Goal: Information Seeking & Learning: Learn about a topic

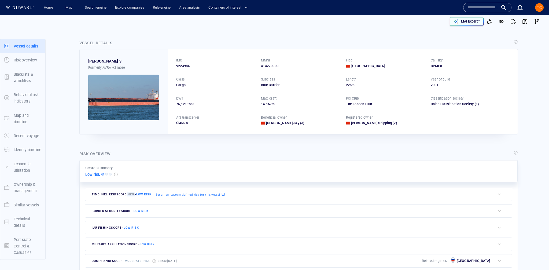
click at [464, 25] on div "MAI Expert™" at bounding box center [470, 21] width 21 height 7
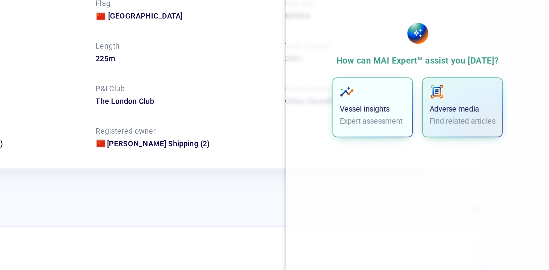
click at [470, 103] on div "Vessel insights Expert assessment" at bounding box center [471, 106] width 30 height 19
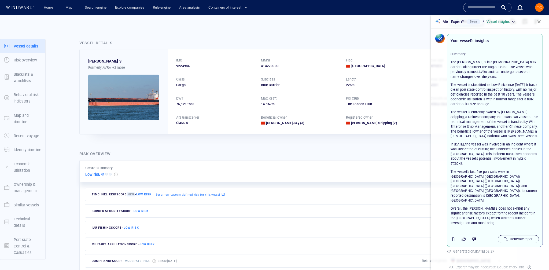
click at [515, 237] on p "Generate report" at bounding box center [522, 239] width 24 height 5
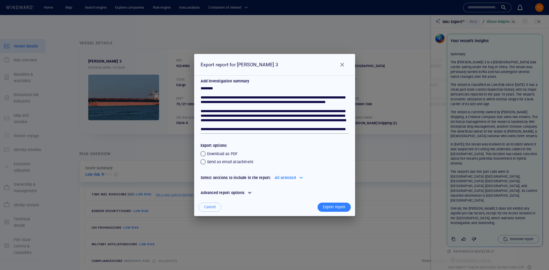
click at [339, 65] on span "Close" at bounding box center [342, 64] width 6 height 6
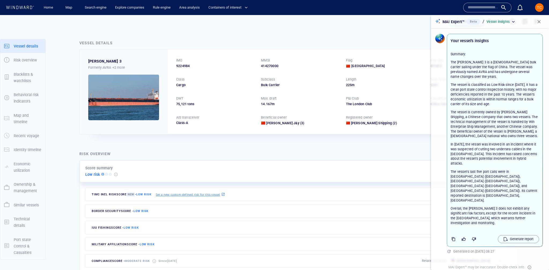
click at [519, 19] on button "button" at bounding box center [540, 22] width 12 height 12
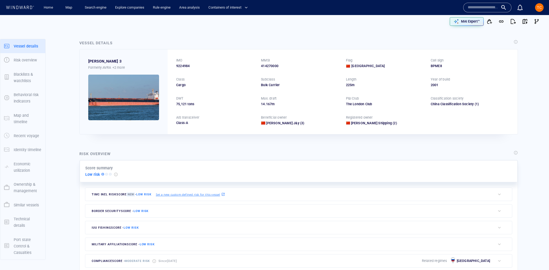
click at [472, 17] on div "MAI Expert™" at bounding box center [408, 22] width 269 height 12
click at [469, 22] on p "MAI Expert™" at bounding box center [470, 21] width 19 height 5
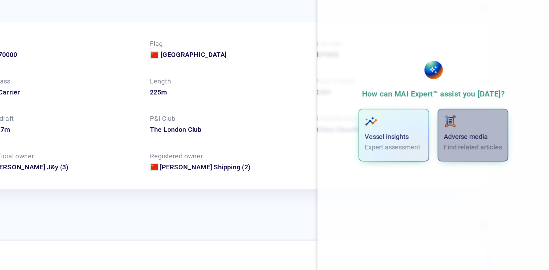
click at [508, 107] on p "Adverse media" at bounding box center [511, 107] width 30 height 5
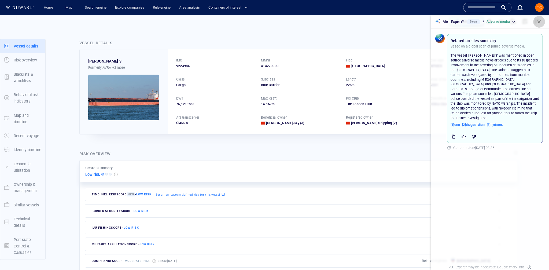
click at [519, 21] on span "button" at bounding box center [539, 21] width 5 height 5
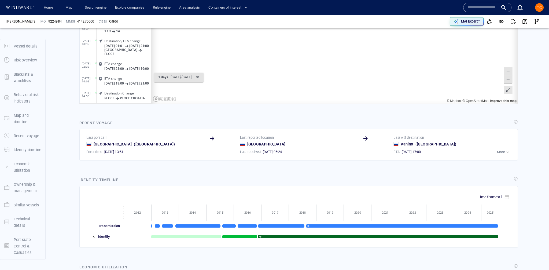
scroll to position [458, 0]
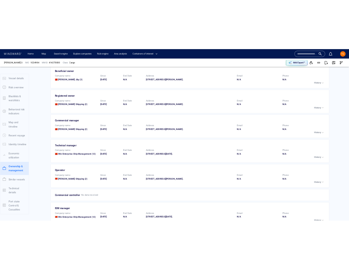
scroll to position [804, 0]
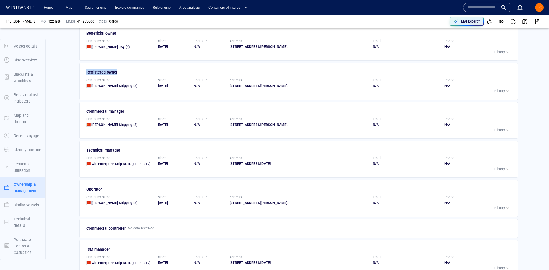
drag, startPoint x: 85, startPoint y: 74, endPoint x: 130, endPoint y: 73, distance: 45.6
click at [130, 73] on div "Registered owner Company name Ningbo Yipeng Shipping (2) Since 08/03/2024 End D…" at bounding box center [298, 81] width 439 height 37
drag, startPoint x: 87, startPoint y: 111, endPoint x: 141, endPoint y: 111, distance: 54.5
click at [141, 111] on div "Commercial manager" at bounding box center [299, 111] width 426 height 6
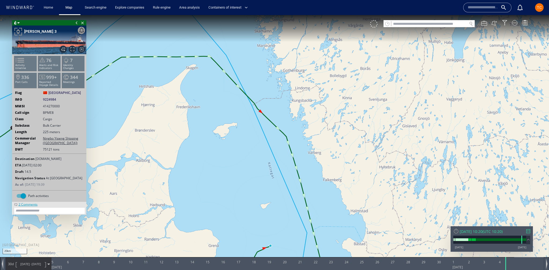
drag, startPoint x: 325, startPoint y: 82, endPoint x: 348, endPoint y: 216, distance: 135.9
click at [348, 216] on canvas "Map" at bounding box center [274, 140] width 549 height 250
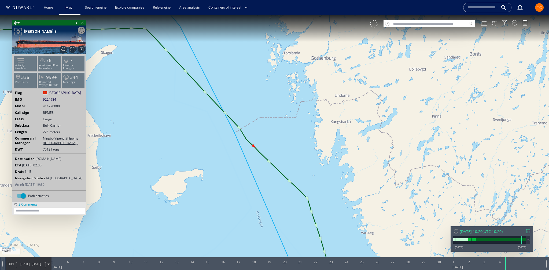
drag, startPoint x: 267, startPoint y: 67, endPoint x: 334, endPoint y: 133, distance: 94.7
click at [334, 133] on canvas "Map" at bounding box center [274, 140] width 549 height 250
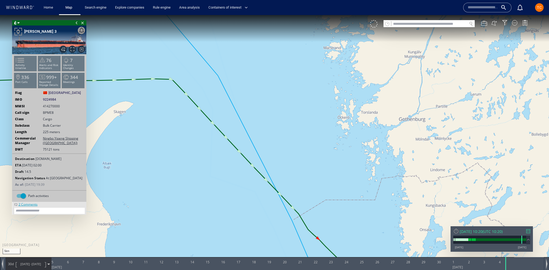
drag, startPoint x: 302, startPoint y: 140, endPoint x: 332, endPoint y: 115, distance: 39.4
click at [332, 115] on canvas "Map" at bounding box center [274, 140] width 549 height 250
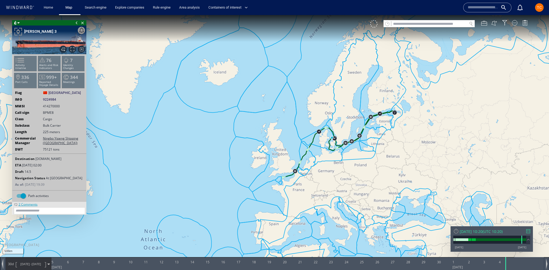
drag, startPoint x: 304, startPoint y: 150, endPoint x: 361, endPoint y: 45, distance: 119.1
click at [361, 45] on canvas "Map" at bounding box center [274, 140] width 549 height 250
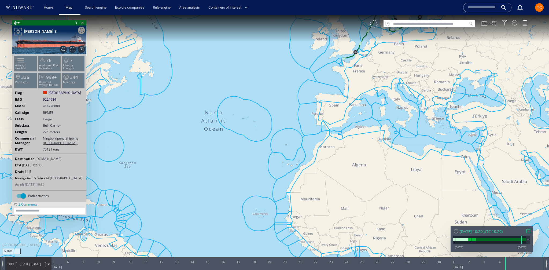
drag, startPoint x: 314, startPoint y: 152, endPoint x: 312, endPoint y: 74, distance: 78.1
click at [312, 74] on canvas "Map" at bounding box center [274, 140] width 549 height 250
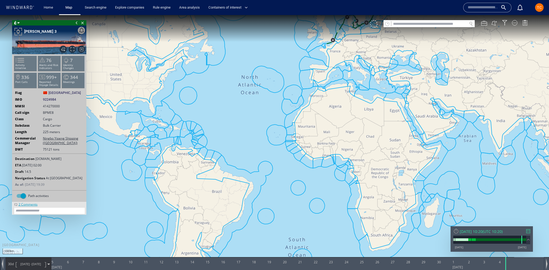
drag, startPoint x: 337, startPoint y: 121, endPoint x: 329, endPoint y: 147, distance: 27.7
click at [332, 146] on canvas "Map" at bounding box center [274, 140] width 549 height 250
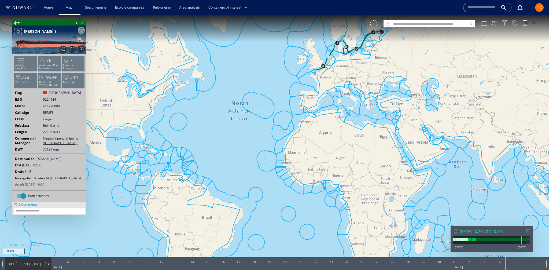
drag, startPoint x: 332, startPoint y: 78, endPoint x: 324, endPoint y: 158, distance: 79.6
click at [322, 110] on canvas "Map" at bounding box center [274, 140] width 549 height 250
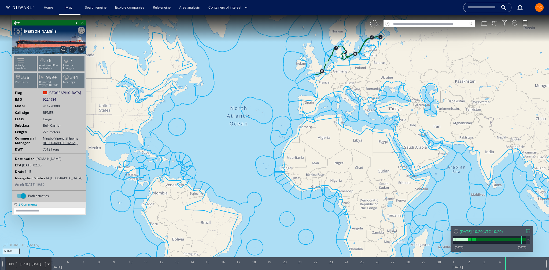
drag, startPoint x: 340, startPoint y: 71, endPoint x: 277, endPoint y: 168, distance: 115.6
click at [277, 168] on canvas "Map" at bounding box center [274, 140] width 549 height 250
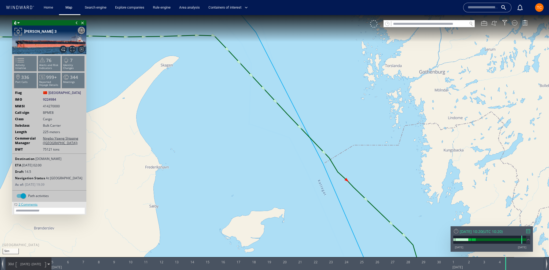
drag, startPoint x: 307, startPoint y: 70, endPoint x: 303, endPoint y: 116, distance: 45.8
click at [303, 116] on canvas "Map" at bounding box center [274, 140] width 549 height 250
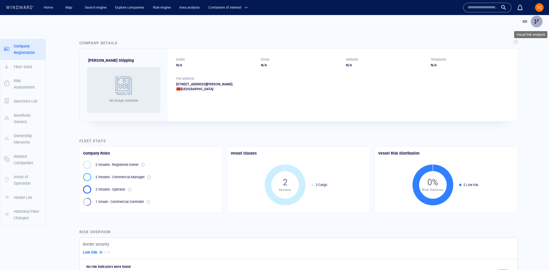
click at [536, 21] on span "button" at bounding box center [536, 21] width 5 height 5
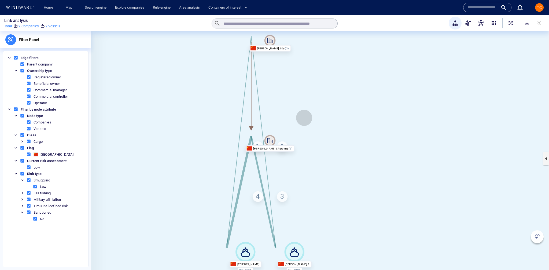
drag, startPoint x: 373, startPoint y: 132, endPoint x: 323, endPoint y: 122, distance: 51.3
click at [323, 122] on canvas at bounding box center [320, 158] width 458 height 255
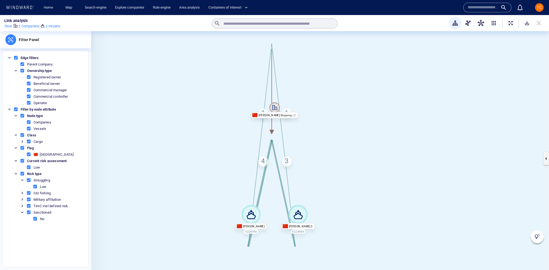
drag, startPoint x: 320, startPoint y: 157, endPoint x: 323, endPoint y: 124, distance: 32.3
click at [323, 124] on canvas at bounding box center [320, 158] width 458 height 255
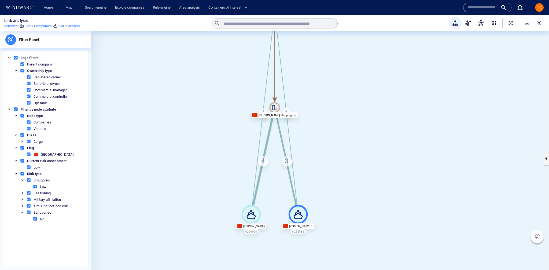
drag, startPoint x: 300, startPoint y: 213, endPoint x: 299, endPoint y: 211, distance: 2.9
click at [289, 162] on div "3" at bounding box center [287, 162] width 10 height 10
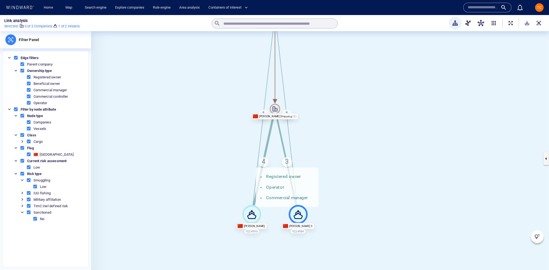
click at [276, 113] on div "Ningbo Yipeng Shipping" at bounding box center [275, 116] width 46 height 6
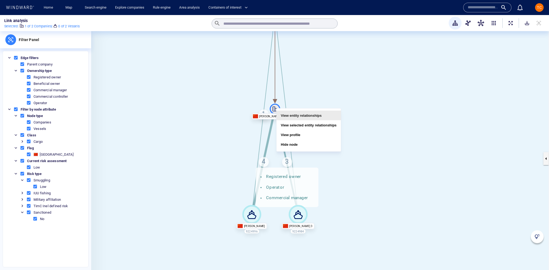
click at [299, 116] on button "View entity relationships" at bounding box center [309, 116] width 64 height 10
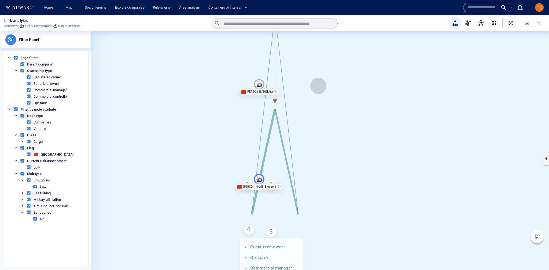
drag, startPoint x: 319, startPoint y: 86, endPoint x: 301, endPoint y: 162, distance: 77.8
click at [301, 162] on canvas at bounding box center [320, 158] width 458 height 255
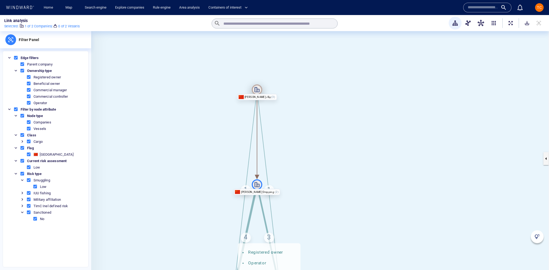
click at [258, 89] on icon at bounding box center [257, 89] width 10 height 10
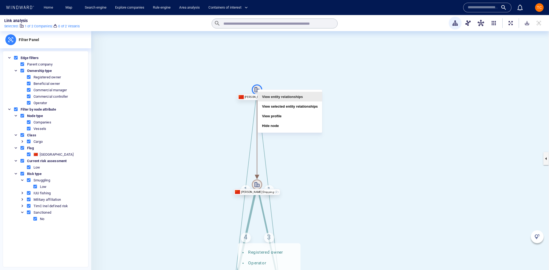
click at [282, 96] on button "View entity relationships" at bounding box center [290, 97] width 64 height 10
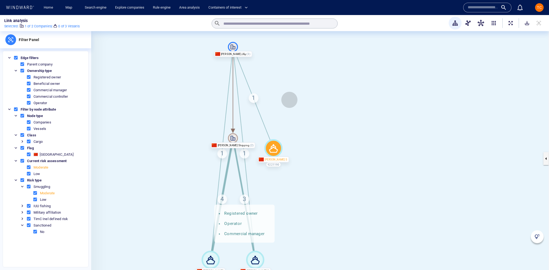
drag, startPoint x: 330, startPoint y: 100, endPoint x: 272, endPoint y: 92, distance: 58.2
click at [289, 100] on canvas at bounding box center [320, 158] width 458 height 255
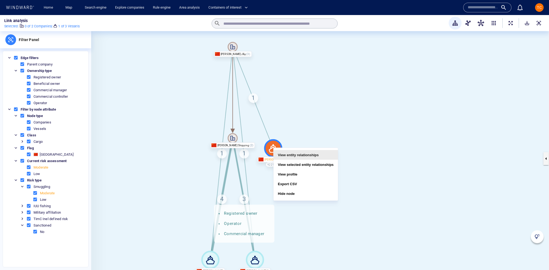
click at [286, 154] on button "View entity relationships" at bounding box center [306, 155] width 64 height 10
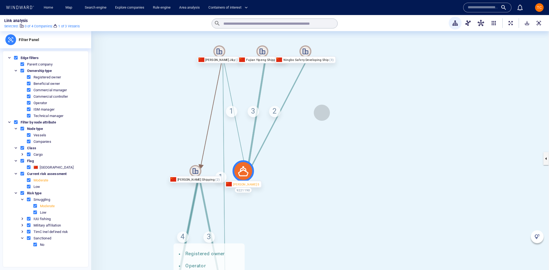
drag, startPoint x: 373, startPoint y: 138, endPoint x: 304, endPoint y: 75, distance: 93.1
click at [321, 112] on canvas at bounding box center [320, 158] width 458 height 255
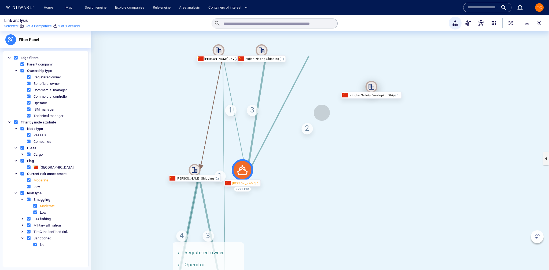
drag, startPoint x: 305, startPoint y: 46, endPoint x: 433, endPoint y: 134, distance: 155.3
click at [378, 93] on icon at bounding box center [372, 87] width 12 height 12
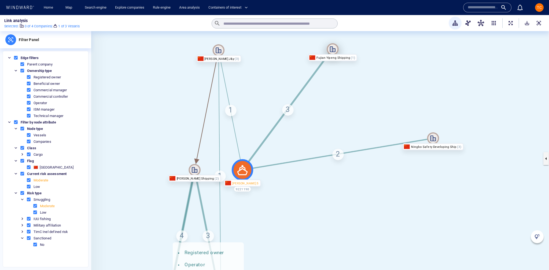
drag, startPoint x: 284, startPoint y: 46, endPoint x: 339, endPoint y: 62, distance: 57.6
click at [333, 48] on icon at bounding box center [333, 49] width 12 height 12
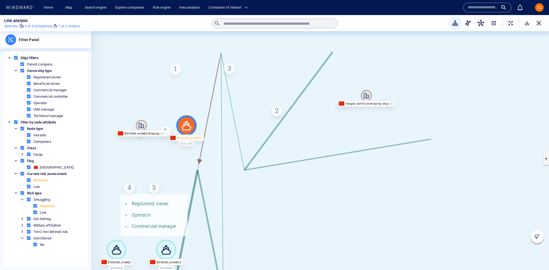
drag, startPoint x: 345, startPoint y: 187, endPoint x: 283, endPoint y: 141, distance: 76.6
click at [283, 141] on canvas at bounding box center [320, 158] width 458 height 255
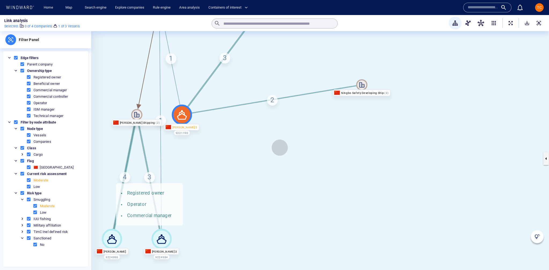
drag, startPoint x: 284, startPoint y: 158, endPoint x: 280, endPoint y: 148, distance: 10.7
click at [280, 148] on canvas at bounding box center [320, 158] width 458 height 255
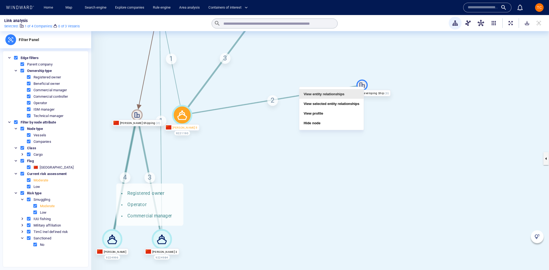
click at [339, 96] on button "View entity relationships" at bounding box center [332, 94] width 64 height 10
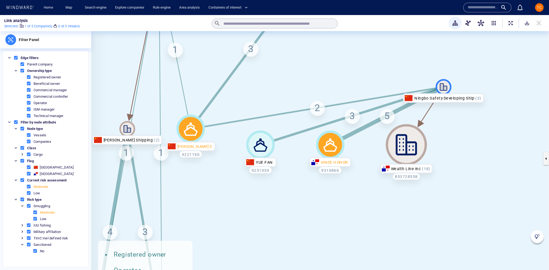
click at [34, 212] on span at bounding box center [35, 212] width 5 height 5
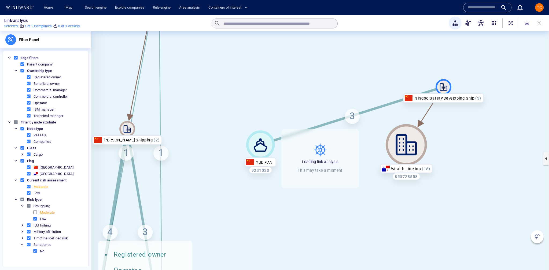
click at [35, 220] on span "Low" at bounding box center [58, 219] width 53 height 6
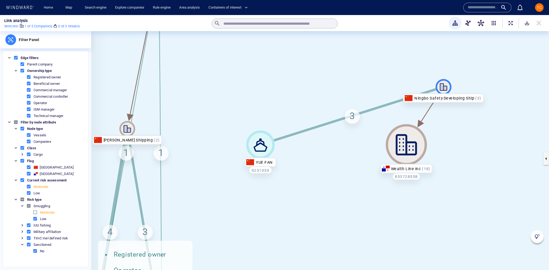
drag, startPoint x: 35, startPoint y: 218, endPoint x: 34, endPoint y: 213, distance: 5.5
click at [35, 218] on span at bounding box center [35, 218] width 5 height 5
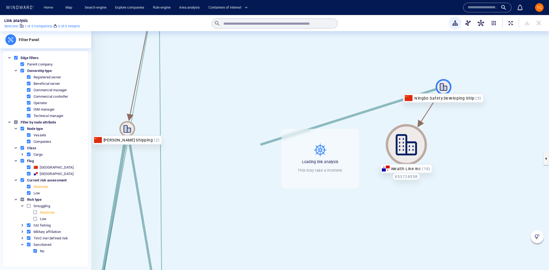
click at [34, 212] on span at bounding box center [35, 212] width 5 height 5
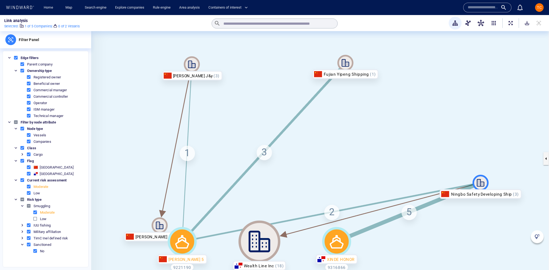
drag, startPoint x: 257, startPoint y: 156, endPoint x: 256, endPoint y: 75, distance: 81.1
click at [256, 75] on div "Ningbo Yipeng Shipping Chen J&y Fujian Yipeng Shipping Ningbo Safety Developing…" at bounding box center [320, 158] width 458 height 255
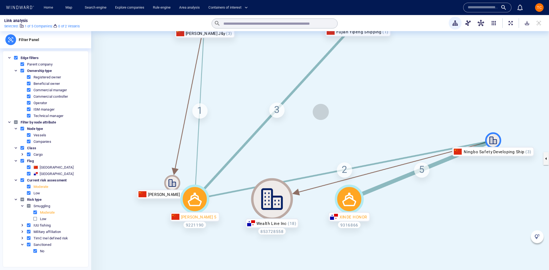
drag, startPoint x: 308, startPoint y: 154, endPoint x: 321, endPoint y: 112, distance: 44.3
click at [321, 112] on canvas at bounding box center [320, 158] width 458 height 255
drag, startPoint x: 35, startPoint y: 219, endPoint x: 43, endPoint y: 219, distance: 8.1
click at [35, 219] on span at bounding box center [35, 218] width 5 height 5
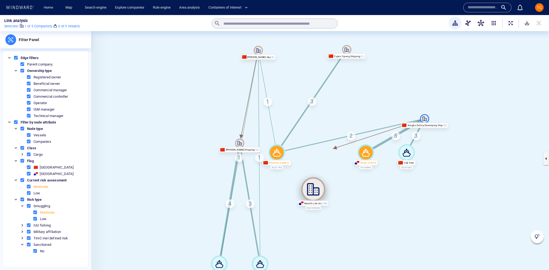
drag, startPoint x: 315, startPoint y: 153, endPoint x: 307, endPoint y: 190, distance: 37.6
click at [307, 190] on icon at bounding box center [313, 189] width 24 height 24
drag, startPoint x: 365, startPoint y: 152, endPoint x: 386, endPoint y: 194, distance: 47.1
click at [381, 206] on icon at bounding box center [382, 207] width 8 height 8
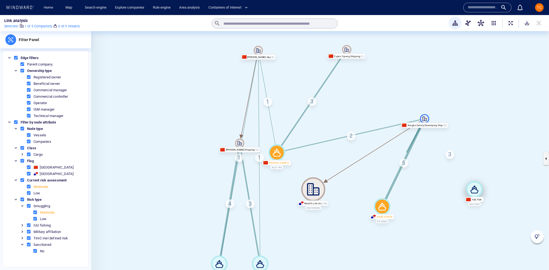
drag, startPoint x: 406, startPoint y: 152, endPoint x: 474, endPoint y: 188, distance: 77.2
click at [474, 188] on icon at bounding box center [475, 190] width 8 height 8
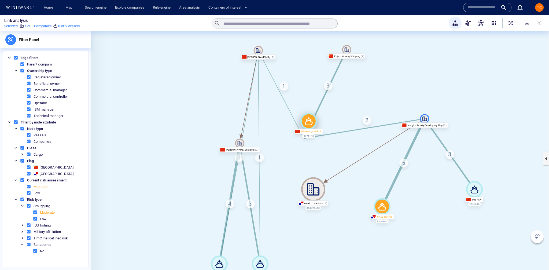
drag, startPoint x: 279, startPoint y: 155, endPoint x: 311, endPoint y: 123, distance: 45.0
click at [311, 123] on icon at bounding box center [309, 121] width 17 height 17
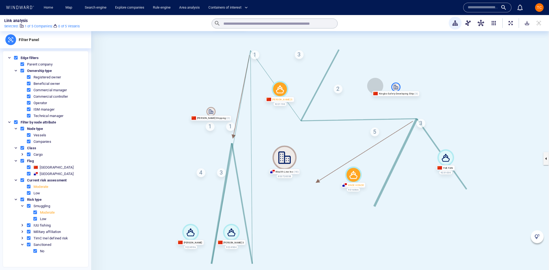
drag, startPoint x: 393, startPoint y: 85, endPoint x: 365, endPoint y: 53, distance: 43.0
click at [365, 53] on canvas at bounding box center [320, 158] width 458 height 255
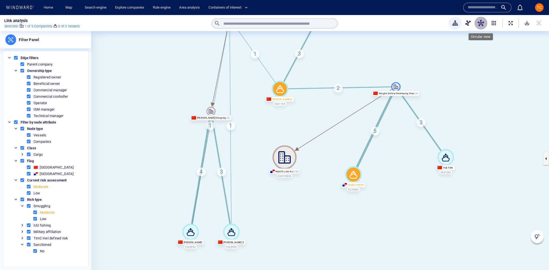
click at [482, 24] on span "button" at bounding box center [481, 23] width 6 height 6
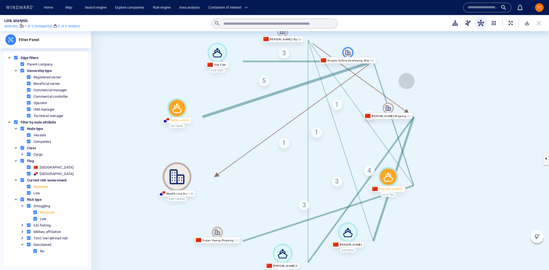
drag, startPoint x: 436, startPoint y: 91, endPoint x: 417, endPoint y: 57, distance: 38.7
click at [396, 75] on canvas at bounding box center [320, 158] width 458 height 255
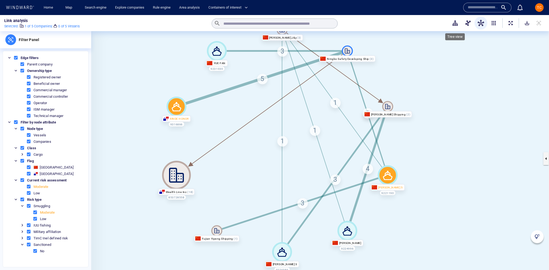
click at [454, 23] on span "button" at bounding box center [455, 23] width 6 height 6
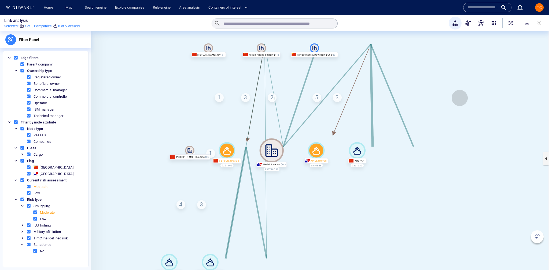
drag, startPoint x: 463, startPoint y: 111, endPoint x: 419, endPoint y: 93, distance: 47.1
click at [406, 109] on canvas at bounding box center [320, 158] width 458 height 255
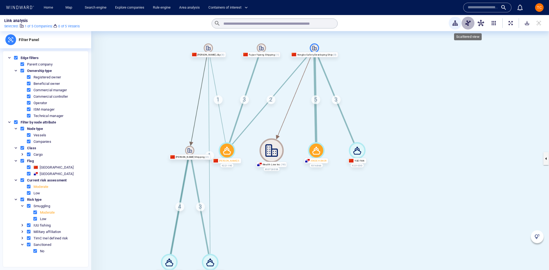
click at [471, 22] on span "button" at bounding box center [468, 23] width 6 height 6
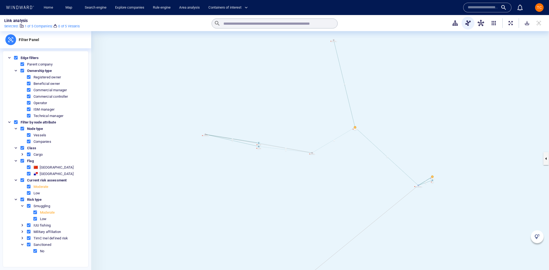
click at [483, 22] on span "button" at bounding box center [481, 23] width 6 height 6
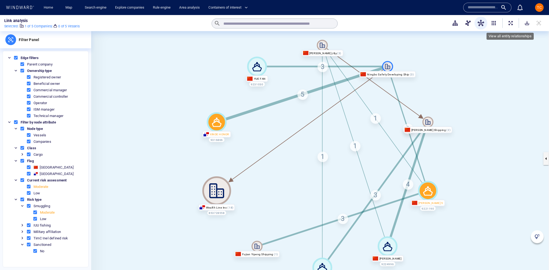
click at [510, 22] on span "ExpandAllNodes" at bounding box center [510, 22] width 5 height 5
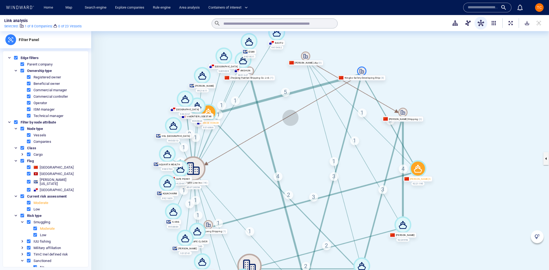
drag, startPoint x: 307, startPoint y: 106, endPoint x: 291, endPoint y: 117, distance: 20.0
click at [291, 117] on canvas at bounding box center [320, 158] width 458 height 255
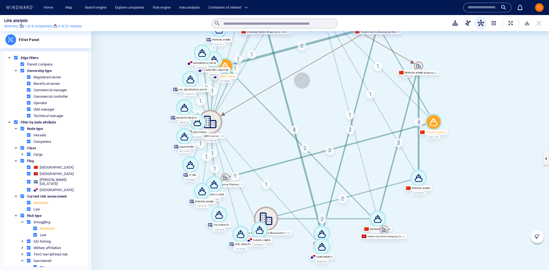
drag, startPoint x: 292, startPoint y: 95, endPoint x: 302, endPoint y: 81, distance: 17.6
click at [302, 81] on canvas at bounding box center [320, 158] width 458 height 255
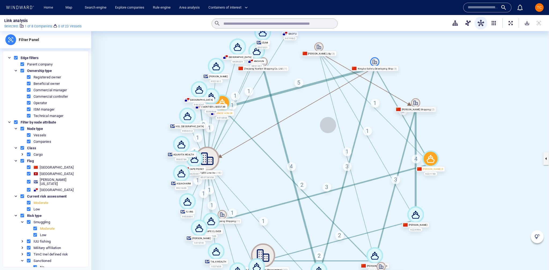
drag, startPoint x: 331, startPoint y: 88, endPoint x: 328, endPoint y: 125, distance: 36.9
click at [328, 125] on canvas at bounding box center [320, 158] width 458 height 255
